Goal: Find specific page/section: Find specific page/section

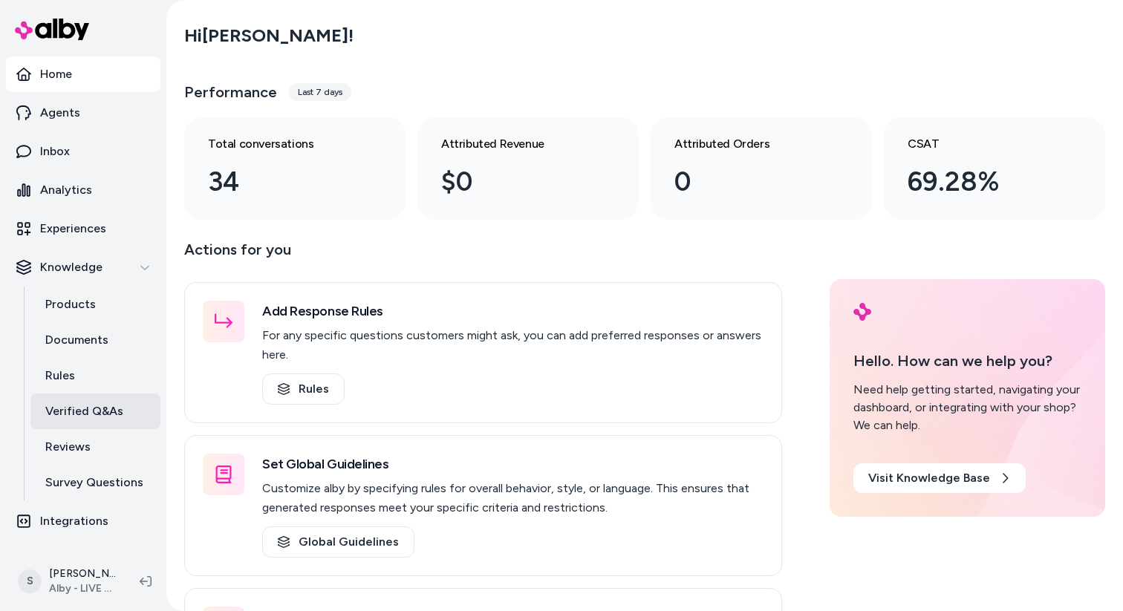
click at [103, 418] on p "Verified Q&As" at bounding box center [84, 412] width 78 height 18
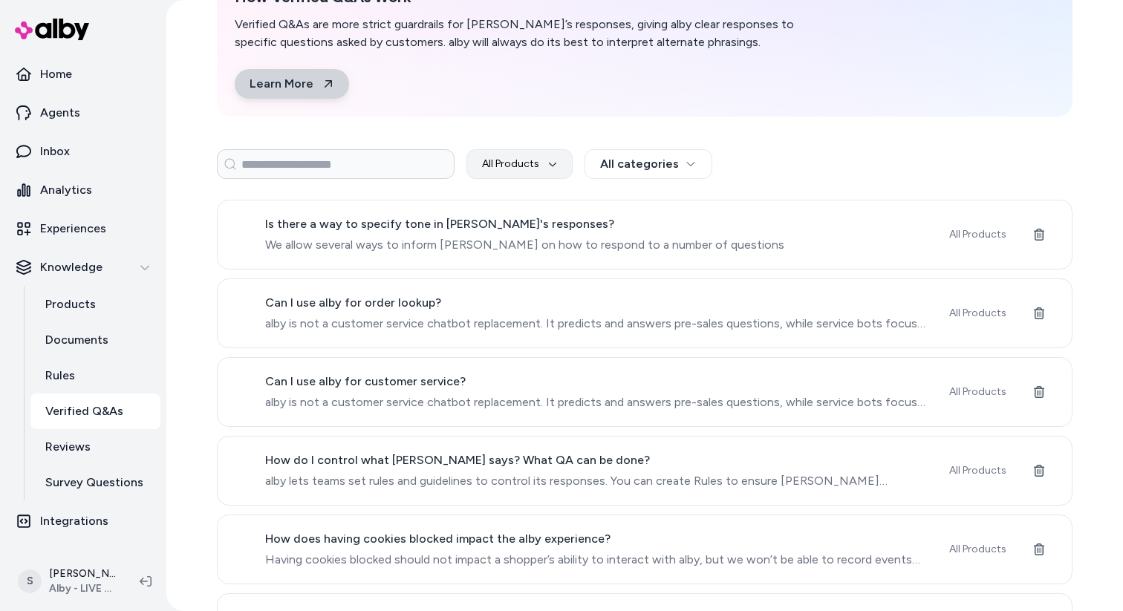
scroll to position [97, 0]
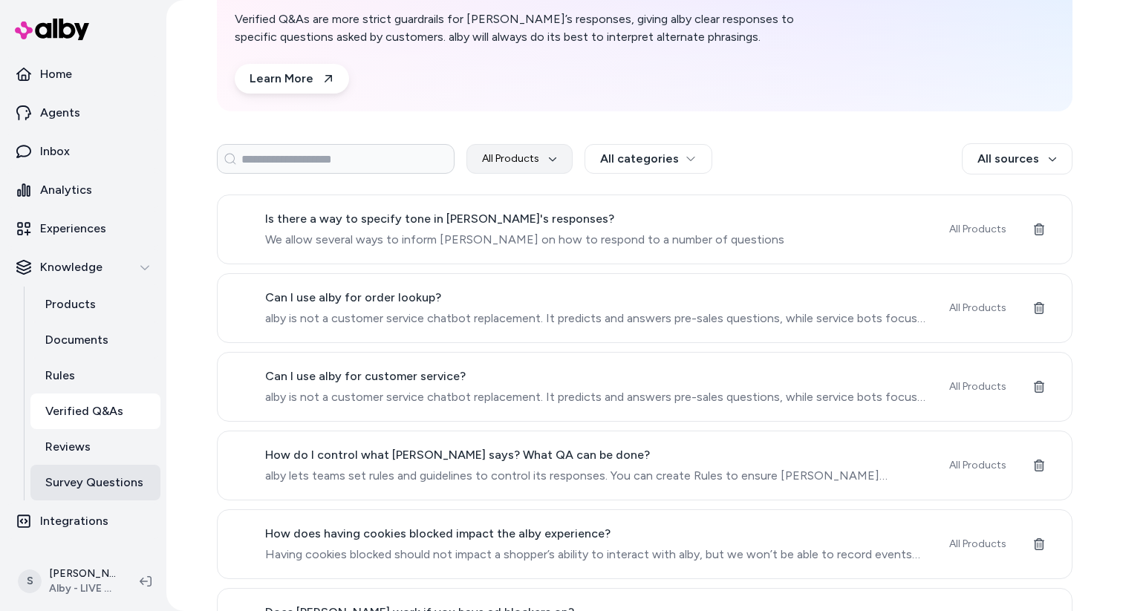
click at [127, 482] on p "Survey Questions" at bounding box center [94, 483] width 98 height 18
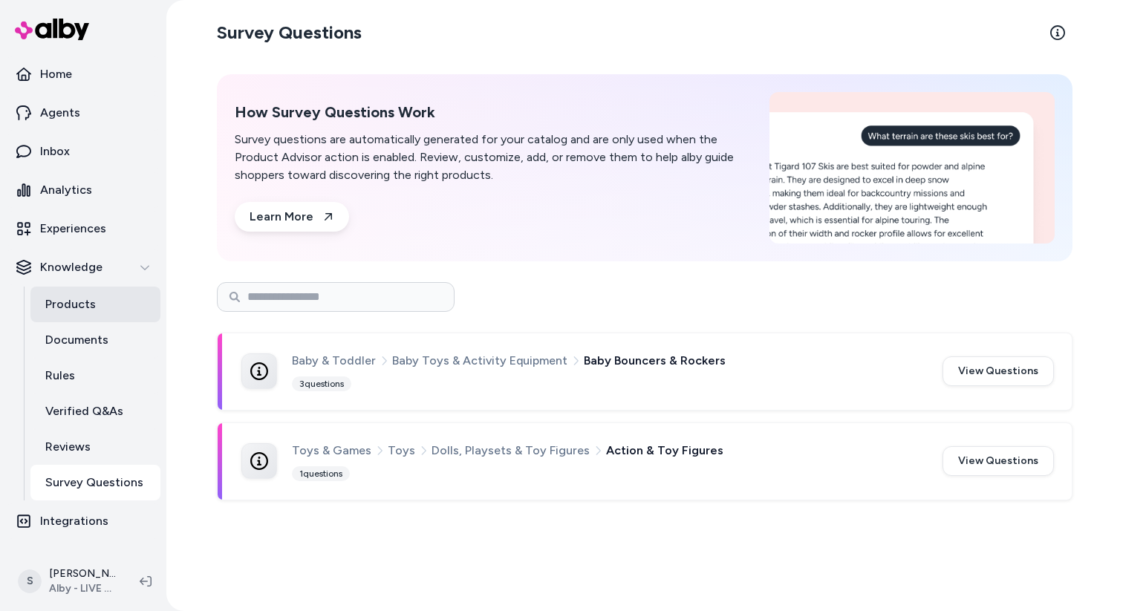
click at [83, 302] on p "Products" at bounding box center [70, 305] width 51 height 18
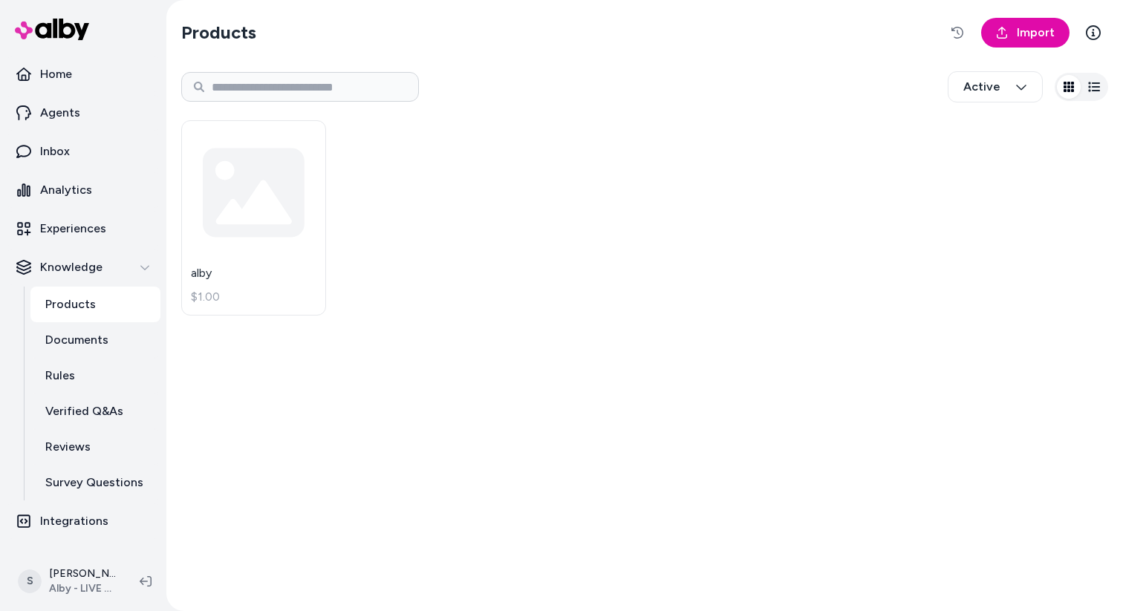
click at [521, 68] on div "Active" at bounding box center [644, 86] width 927 height 49
click at [504, 105] on div "Active" at bounding box center [644, 86] width 927 height 49
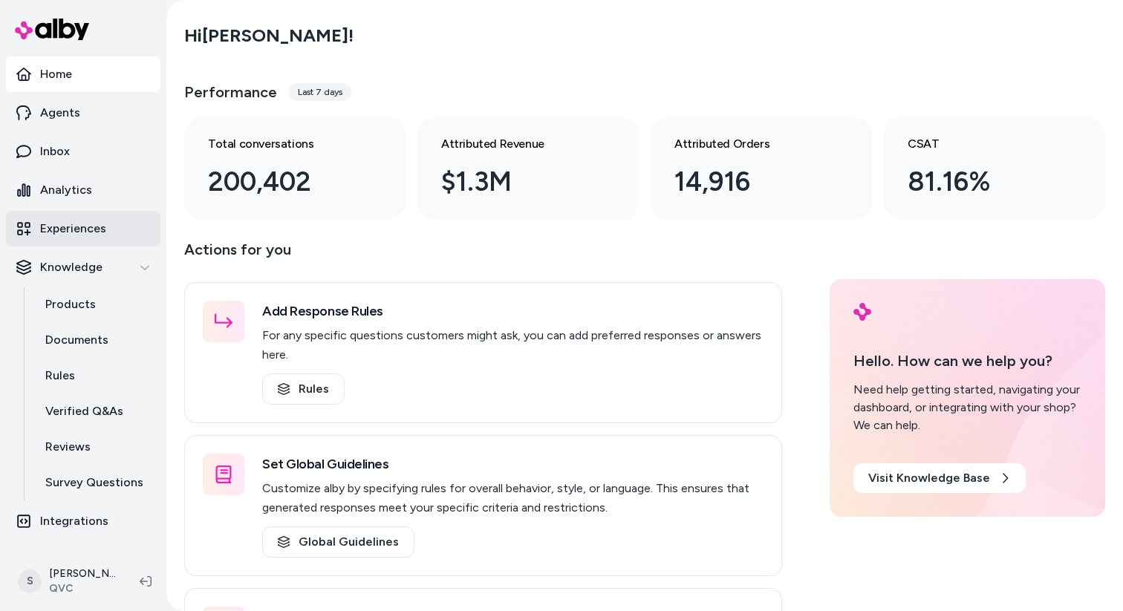
click at [72, 230] on p "Experiences" at bounding box center [73, 229] width 66 height 18
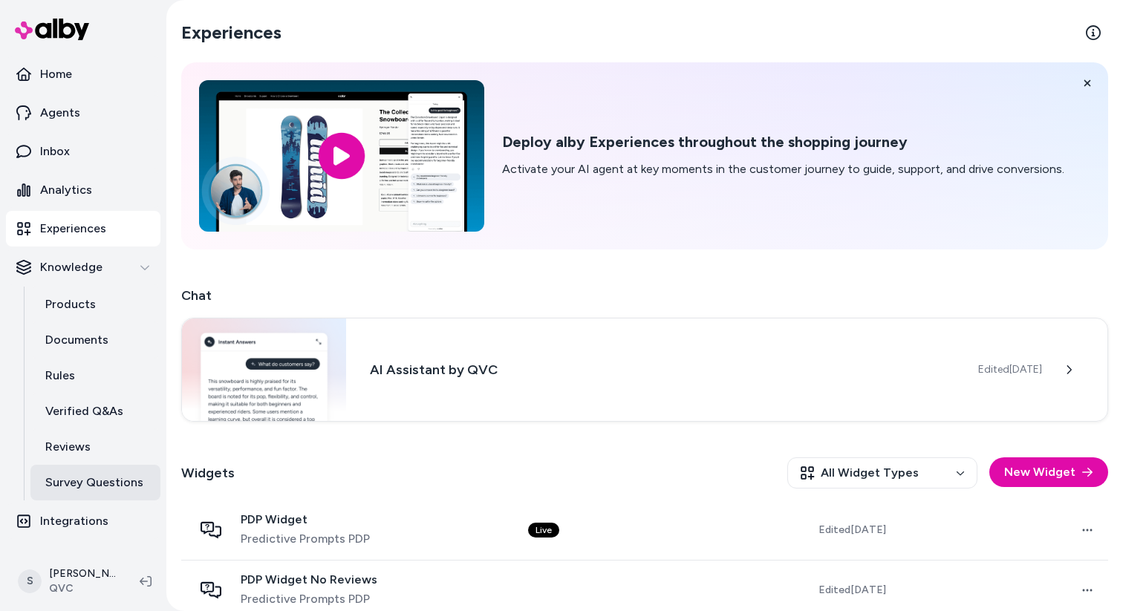
click at [90, 481] on p "Survey Questions" at bounding box center [94, 483] width 98 height 18
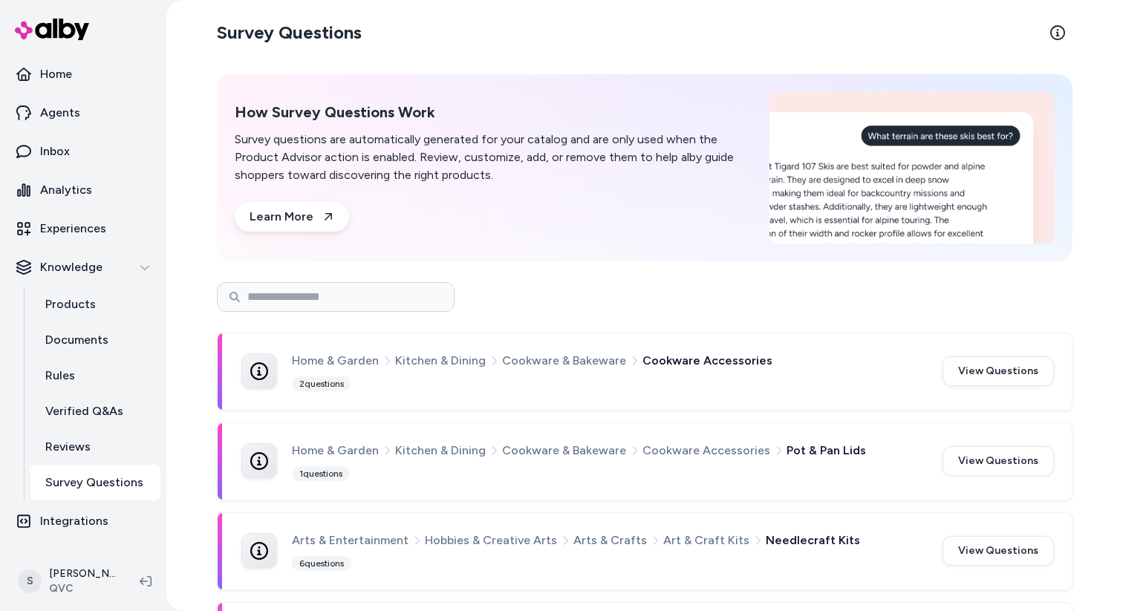
click at [621, 381] on div "Home & Garden Kitchen & Dining Cookware & Bakeware Cookware Accessories 2 quest…" at bounding box center [608, 371] width 633 height 41
click at [617, 391] on div "Home & Garden Kitchen & Dining Cookware & Bakeware Cookware Accessories 2 quest…" at bounding box center [608, 371] width 633 height 41
click at [1009, 374] on button "View Questions" at bounding box center [998, 372] width 111 height 30
